Goal: Information Seeking & Learning: Learn about a topic

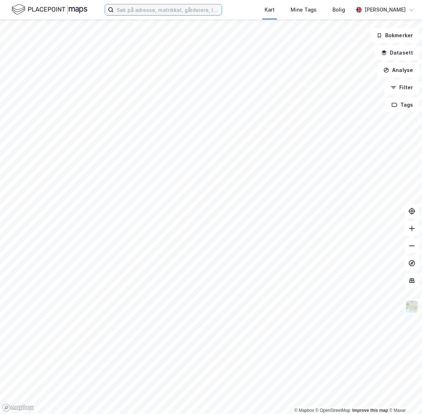
click at [157, 7] on input at bounding box center [168, 9] width 108 height 11
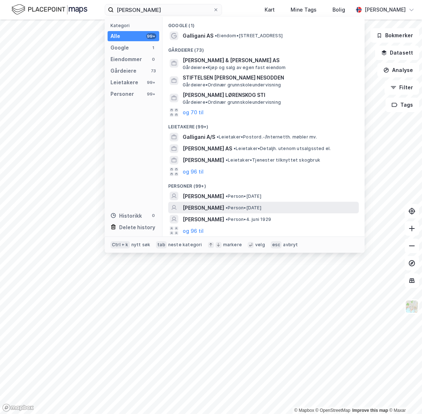
click at [217, 208] on span "[PERSON_NAME]" at bounding box center [204, 207] width 42 height 9
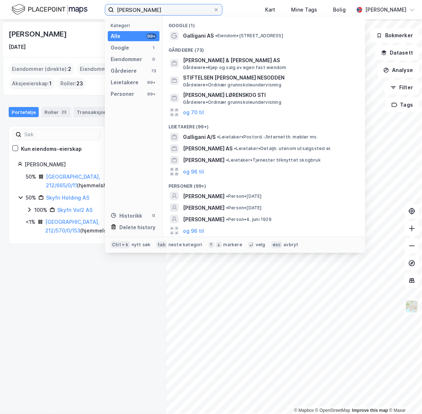
drag, startPoint x: 190, startPoint y: 11, endPoint x: 48, endPoint y: 3, distance: 142.2
click at [48, 3] on div "[PERSON_NAME] Kategori Alle 99+ Google 1 Eiendommer 0 Gårdeiere 73 Leietakere 9…" at bounding box center [211, 10] width 422 height 20
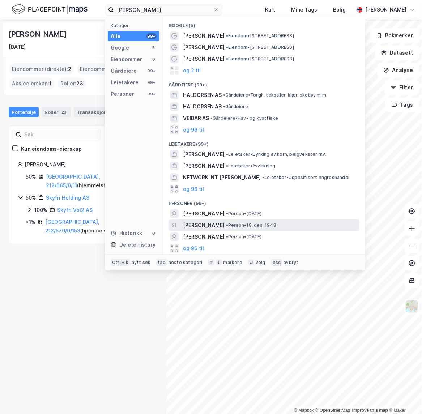
click at [224, 224] on span "[PERSON_NAME]" at bounding box center [204, 225] width 42 height 9
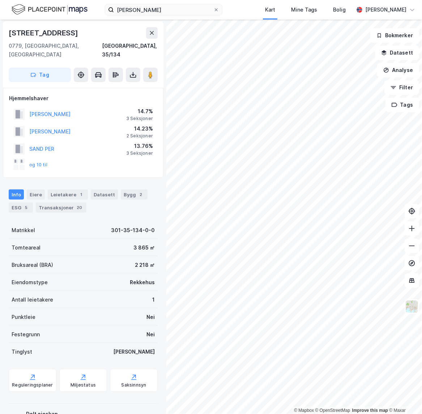
scroll to position [33, 0]
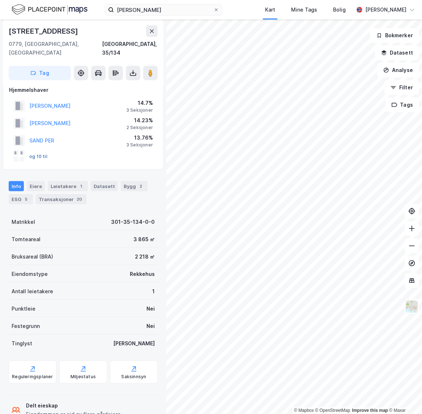
click at [0, 0] on button "og 10 til" at bounding box center [0, 0] width 0 height 0
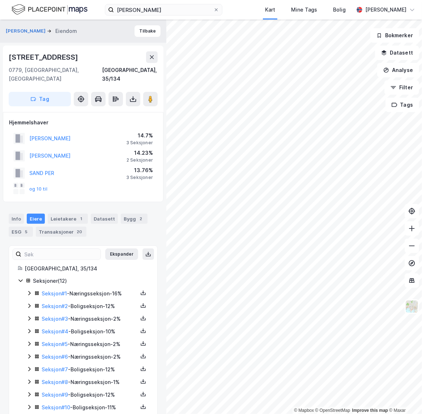
drag, startPoint x: 76, startPoint y: 222, endPoint x: 79, endPoint y: 217, distance: 5.9
click at [77, 228] on div "20" at bounding box center [79, 231] width 8 height 7
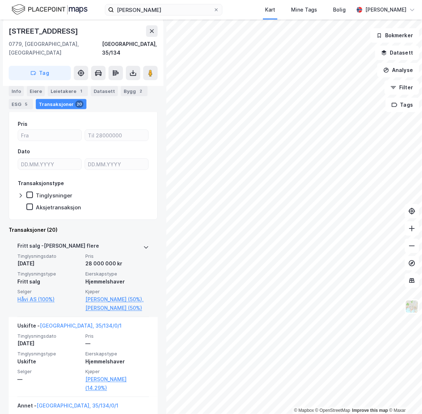
scroll to position [164, 0]
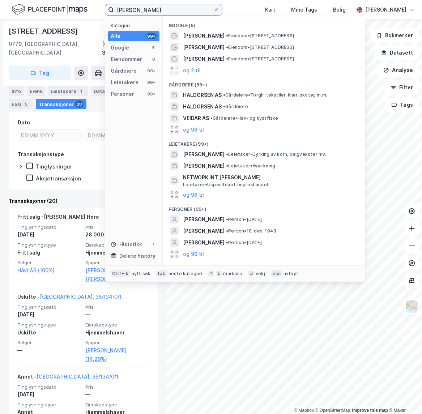
drag, startPoint x: 173, startPoint y: 13, endPoint x: 95, endPoint y: 17, distance: 77.4
click at [81, 22] on div "[PERSON_NAME] Kategori Alle 99+ Google 5 Eiendommer 0 Gårdeiere 99+ Leietakere …" at bounding box center [211, 207] width 422 height 414
paste input "Kristiansund Etatbygg AS"
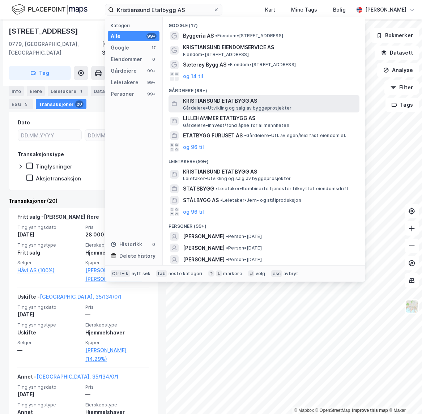
click at [242, 105] on span "[PERSON_NAME][GEOGRAPHIC_DATA] og salg av byggeprosjekter" at bounding box center [237, 108] width 108 height 6
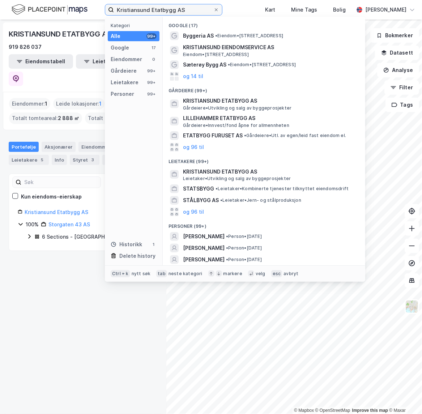
click at [183, 10] on input "Kristiansund Etatbygg AS" at bounding box center [163, 9] width 99 height 11
drag, startPoint x: 164, startPoint y: 10, endPoint x: 100, endPoint y: 7, distance: 64.0
click at [98, 10] on div "Kristiansund Etatbygg AS Kategori Alle 99+ Google 17 Eiendommer 0 Gårdeiere 99+…" at bounding box center [211, 10] width 422 height 20
paste input "Sørlandet"
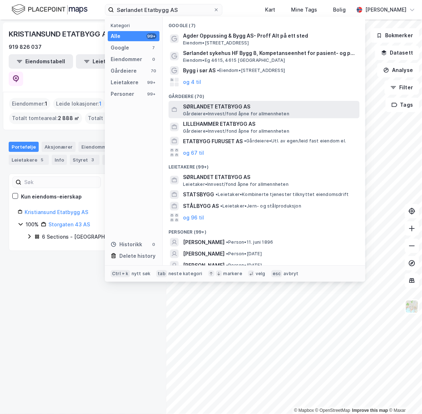
click at [248, 107] on span "SØRLANDET ETATBYGG AS" at bounding box center [269, 106] width 173 height 9
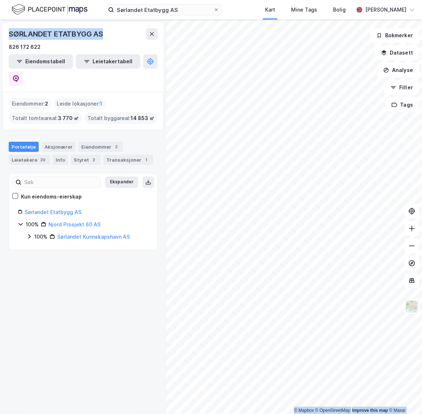
drag, startPoint x: 103, startPoint y: 33, endPoint x: -3, endPoint y: 31, distance: 106.3
click at [0, 31] on html "Sørlandet Etatbygg AS Kart Mine Tags Bolig [PERSON_NAME] © Mapbox © OpenStreetM…" at bounding box center [211, 207] width 422 height 414
copy div "© Mapbox © OpenStreetMap Improve this map © Maxar SØRLANDET ETATBYGG AS"
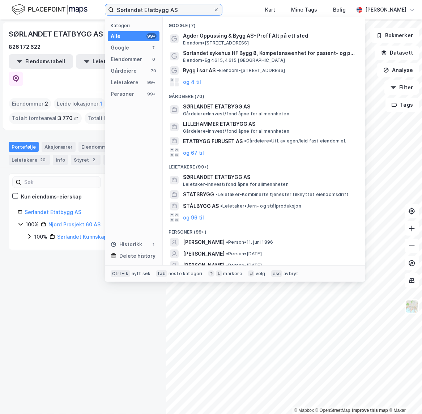
drag, startPoint x: 176, startPoint y: 9, endPoint x: -5, endPoint y: 16, distance: 180.8
click at [0, 16] on html "Sørlandet Etatbygg AS Kategori Alle 99+ Google 7 Eiendommer 0 Gårdeiere 70 Leie…" at bounding box center [211, 207] width 422 height 414
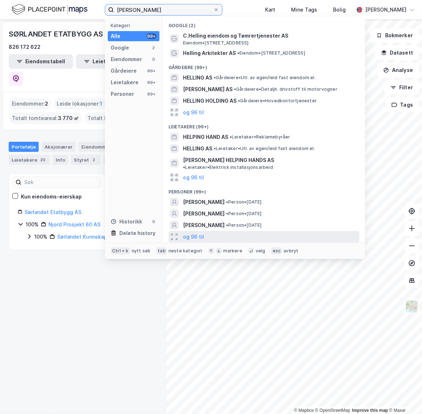
type input "[PERSON_NAME]"
click at [239, 231] on div "og 96 til" at bounding box center [263, 237] width 191 height 12
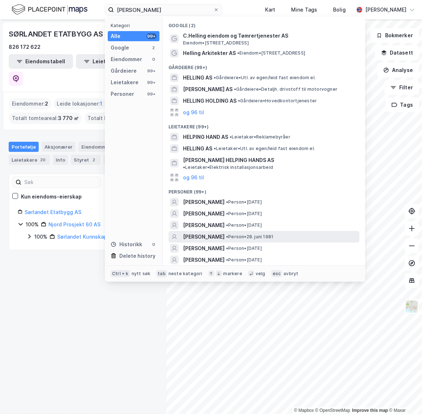
click at [255, 234] on span "• Person • [DATE]" at bounding box center [249, 237] width 47 height 6
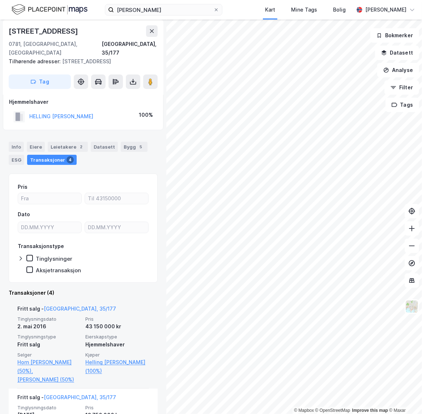
scroll to position [65, 0]
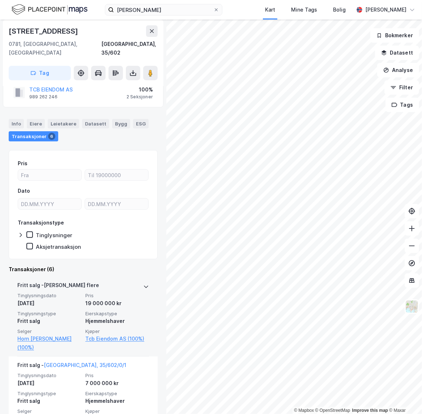
scroll to position [33, 0]
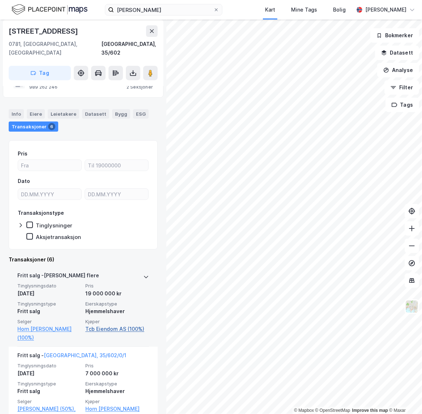
click at [99, 324] on link "Tcb Eiendom AS (100%)" at bounding box center [117, 328] width 64 height 9
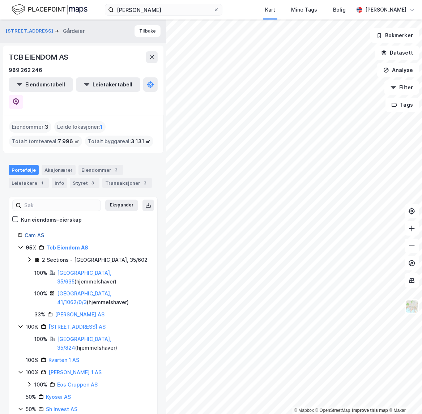
click at [28, 232] on link "Cam AS" at bounding box center [35, 235] width 20 height 6
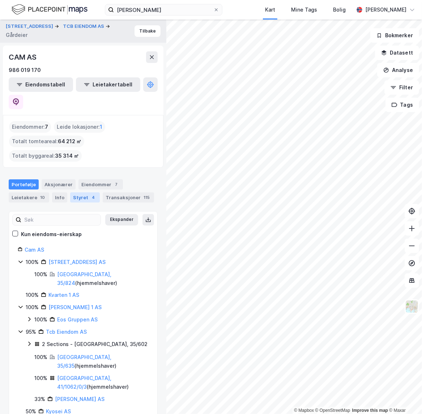
click at [83, 192] on div "Styret 4" at bounding box center [85, 197] width 30 height 10
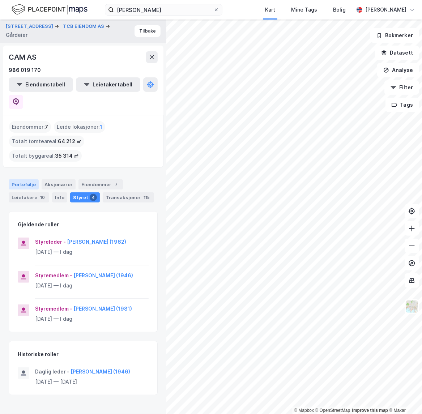
click at [21, 179] on div "Portefølje" at bounding box center [24, 184] width 30 height 10
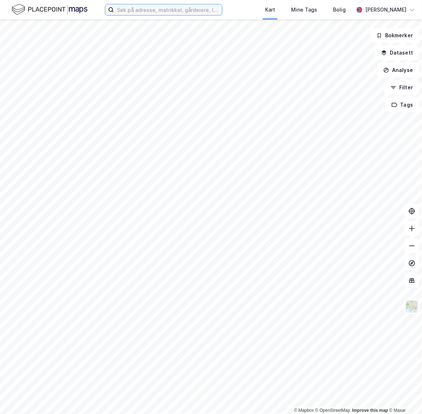
click at [170, 8] on input at bounding box center [168, 9] width 108 height 11
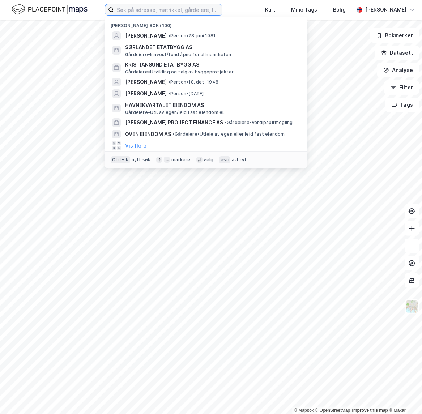
paste input "[PERSON_NAME]"
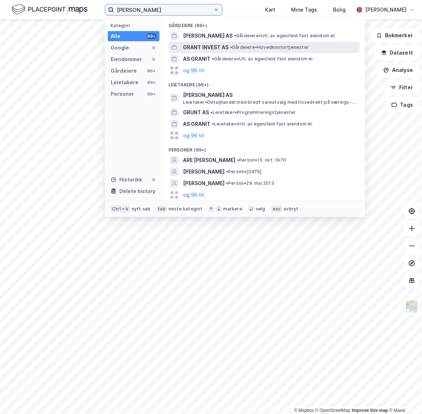
type input "[PERSON_NAME]"
click at [201, 47] on span "GRANT INVEST AS" at bounding box center [206, 47] width 46 height 9
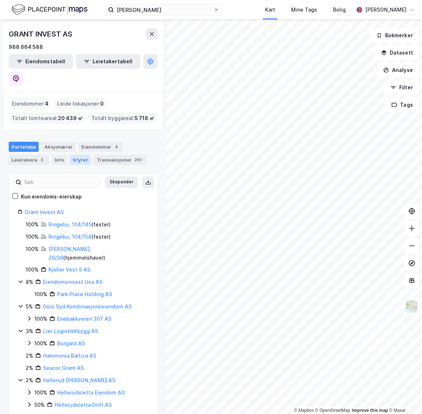
click at [77, 155] on div "Styret" at bounding box center [80, 160] width 21 height 10
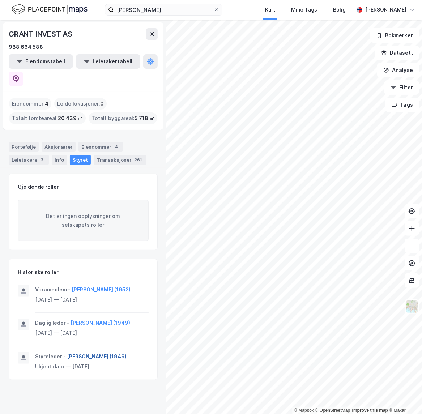
click at [0, 0] on button "Kenneth Ivar Grant (1949)" at bounding box center [0, 0] width 0 height 0
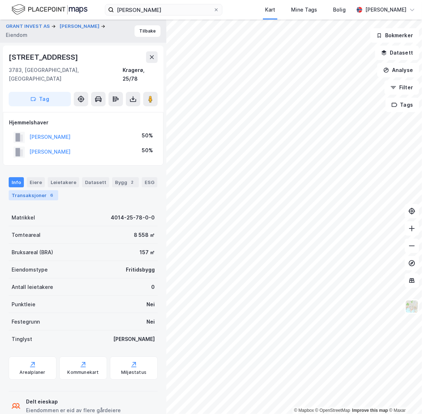
click at [39, 190] on div "Transaksjoner 6" at bounding box center [34, 195] width 50 height 10
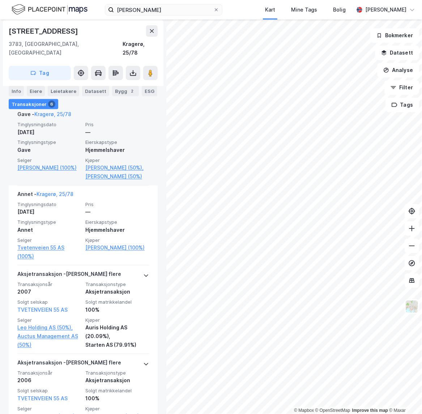
scroll to position [197, 0]
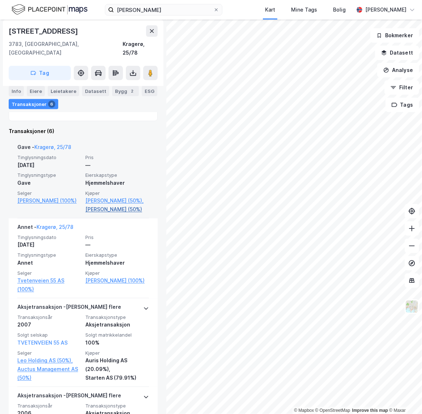
click at [95, 205] on link "Grant Kenneth Ivar (50%)" at bounding box center [117, 209] width 64 height 9
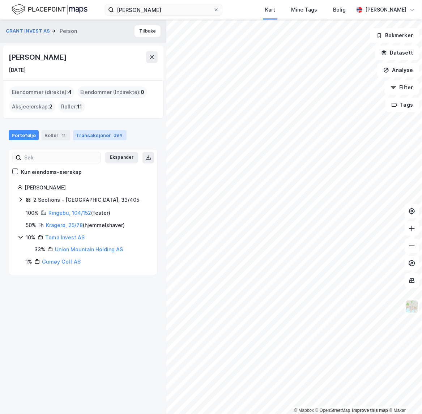
click at [83, 136] on div "Transaksjoner 394" at bounding box center [99, 135] width 53 height 10
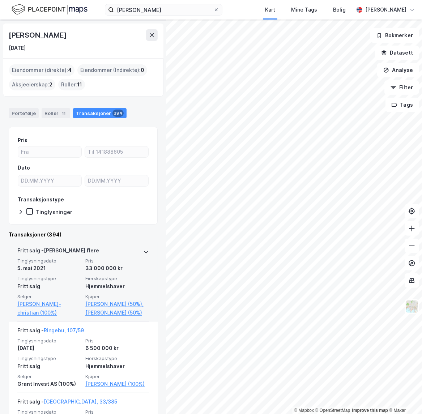
scroll to position [33, 0]
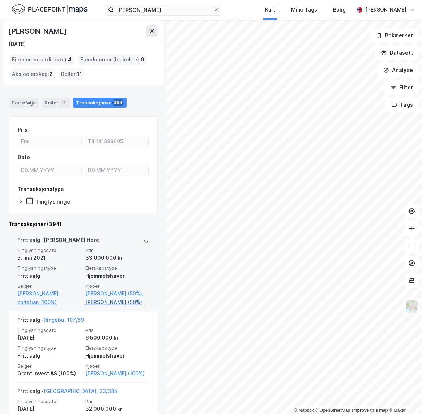
click at [110, 306] on link "Grant Karin Bjelke (50%)" at bounding box center [117, 302] width 64 height 9
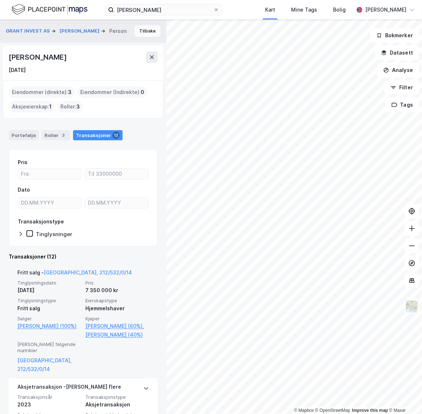
click at [138, 34] on button "Tilbake" at bounding box center [147, 31] width 26 height 12
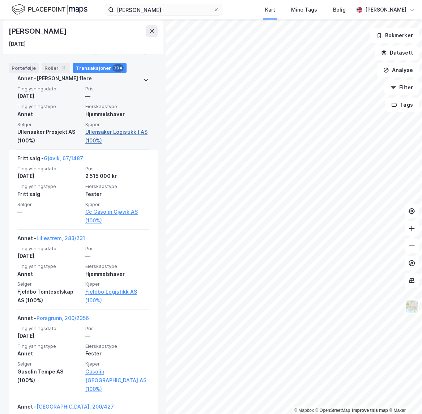
scroll to position [2963, 0]
